Goal: Task Accomplishment & Management: Manage account settings

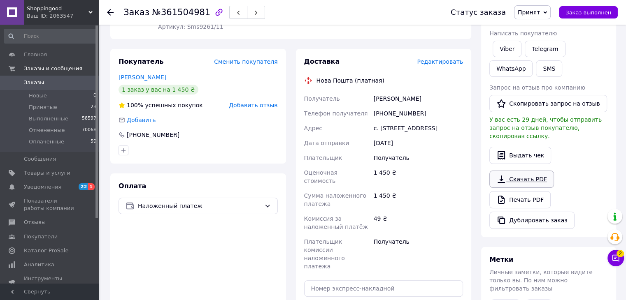
scroll to position [165, 0]
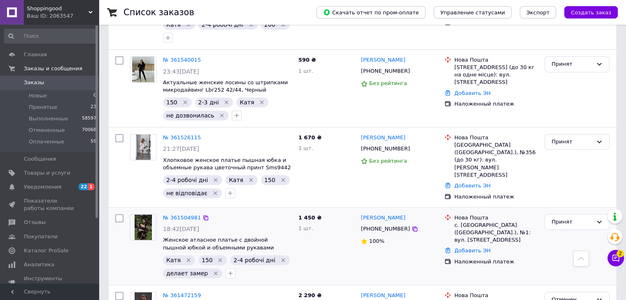
scroll to position [247, 0]
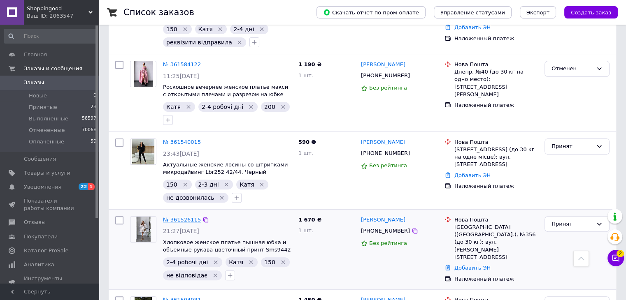
click at [177, 218] on link "№ 361526115" at bounding box center [182, 220] width 38 height 6
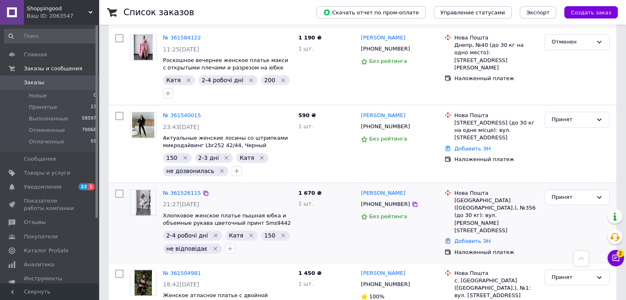
scroll to position [370, 0]
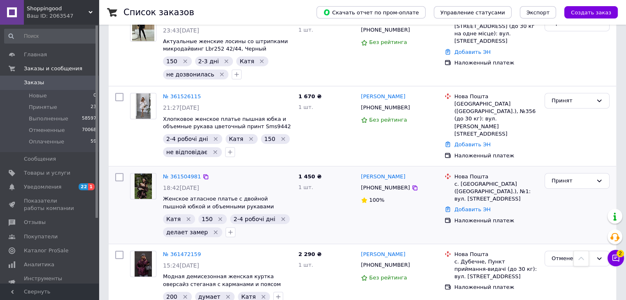
click at [176, 170] on div "№ 361504981 18:42[DATE] Женское атласное платье с двойной пышной юбкой и объемн…" at bounding box center [227, 205] width 135 height 71
click at [176, 174] on link "№ 361504981" at bounding box center [182, 177] width 38 height 6
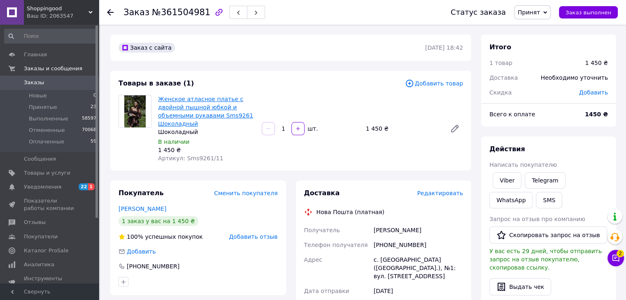
click at [209, 105] on link "Женское атласное платье с двойной пышной юбкой и объемными рукавами Sms9261 Шок…" at bounding box center [205, 111] width 95 height 31
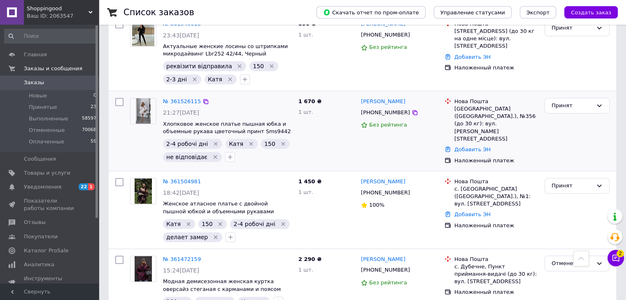
scroll to position [370, 0]
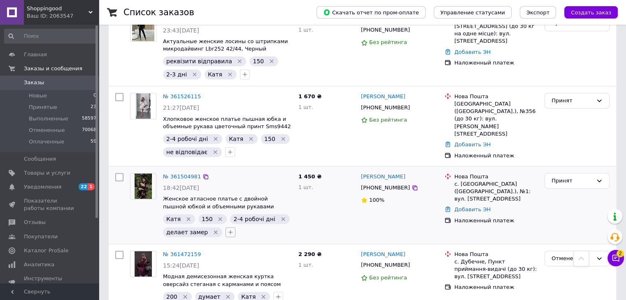
click at [227, 230] on icon "button" at bounding box center [230, 232] width 7 height 7
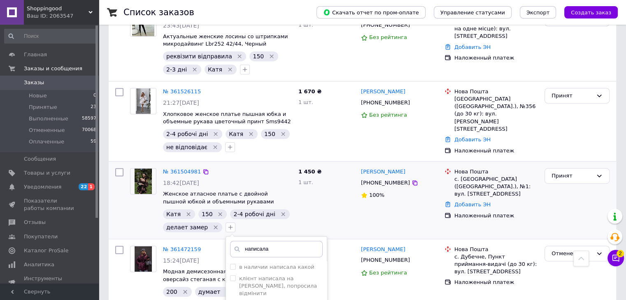
scroll to position [452, 0]
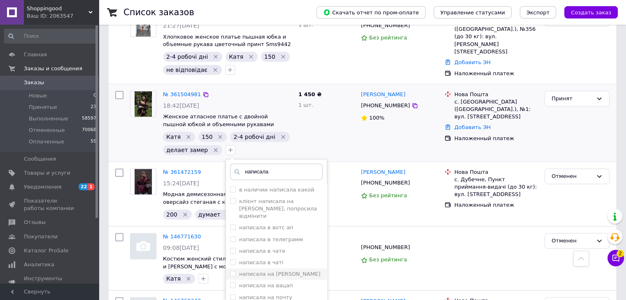
type input "написала"
click at [230, 271] on input "написала на [PERSON_NAME]" at bounding box center [232, 273] width 5 height 5
checkbox input "true"
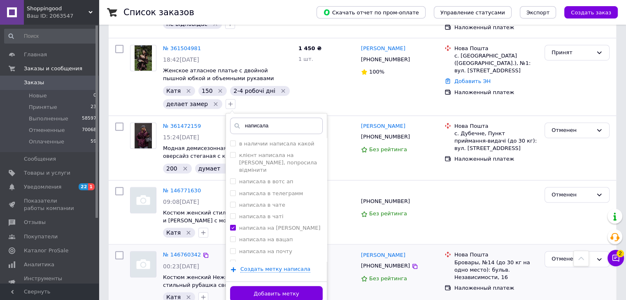
scroll to position [576, 0]
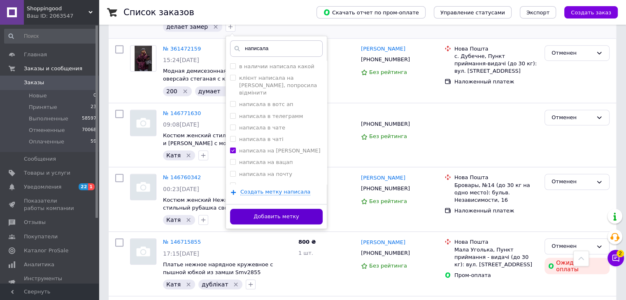
click at [287, 209] on button "Добавить метку" at bounding box center [276, 217] width 93 height 16
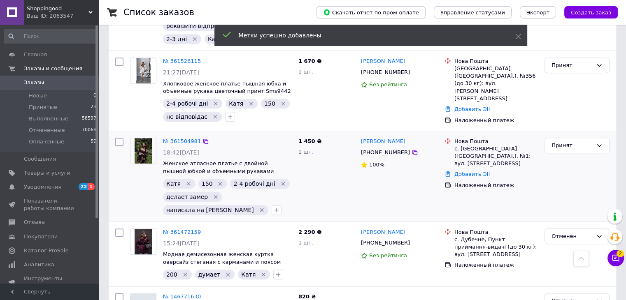
scroll to position [329, 0]
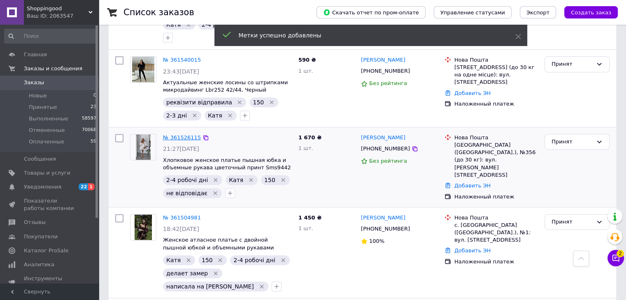
click at [187, 138] on link "№ 361526115" at bounding box center [182, 137] width 38 height 6
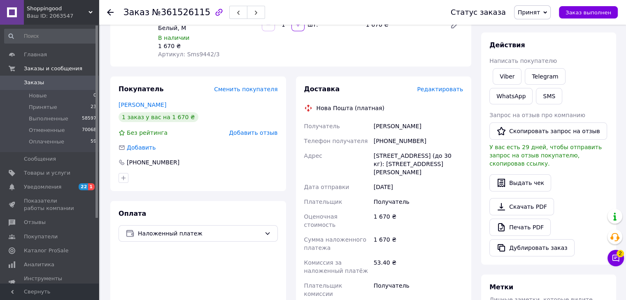
scroll to position [14, 0]
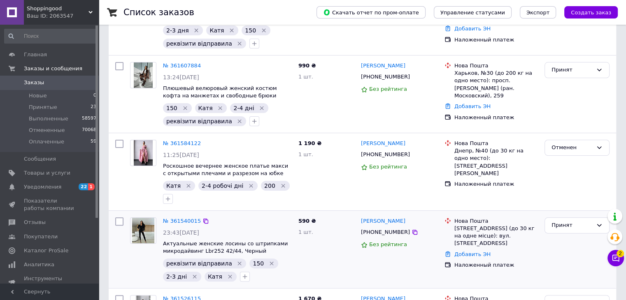
scroll to position [288, 0]
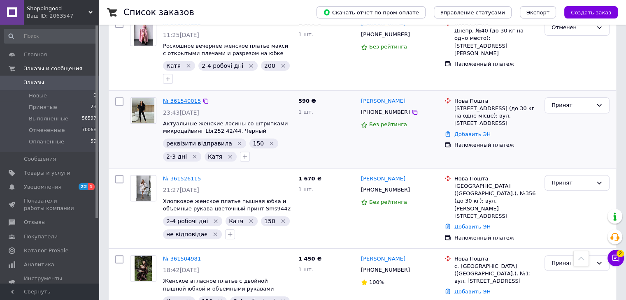
click at [173, 100] on link "№ 361540015" at bounding box center [182, 101] width 38 height 6
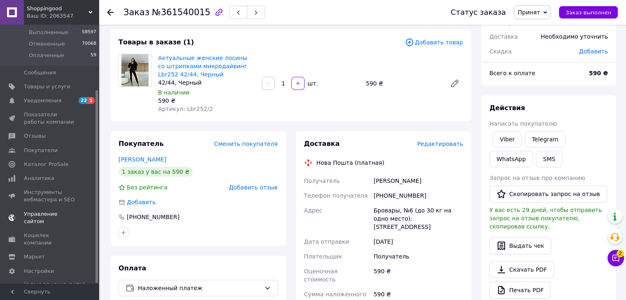
scroll to position [87, 0]
click at [39, 253] on span "Маркет" at bounding box center [34, 256] width 21 height 7
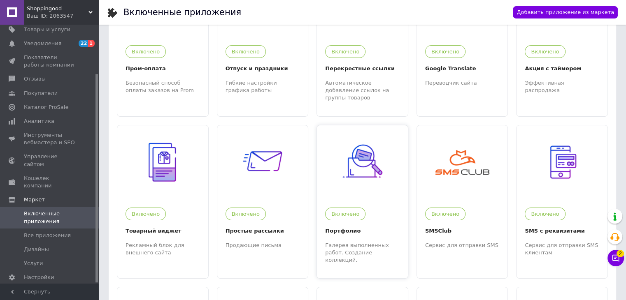
scroll to position [82, 0]
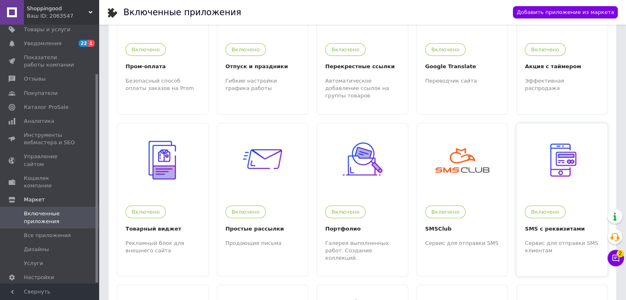
click at [538, 215] on div "Включено SMS с реквизитами Сервис для отправки SMS клиентам" at bounding box center [561, 225] width 91 height 57
